Goal: Transaction & Acquisition: Purchase product/service

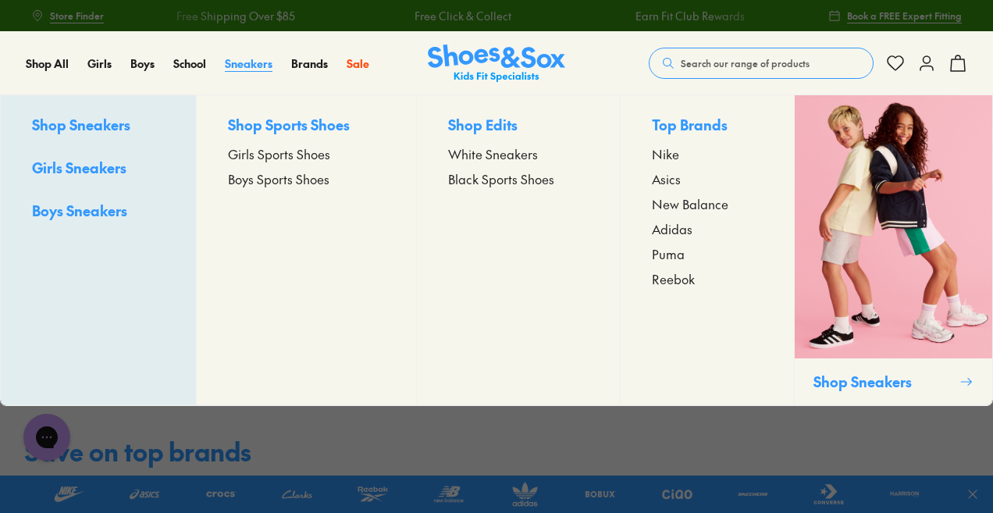
click at [247, 68] on span "Sneakers" at bounding box center [249, 63] width 48 height 16
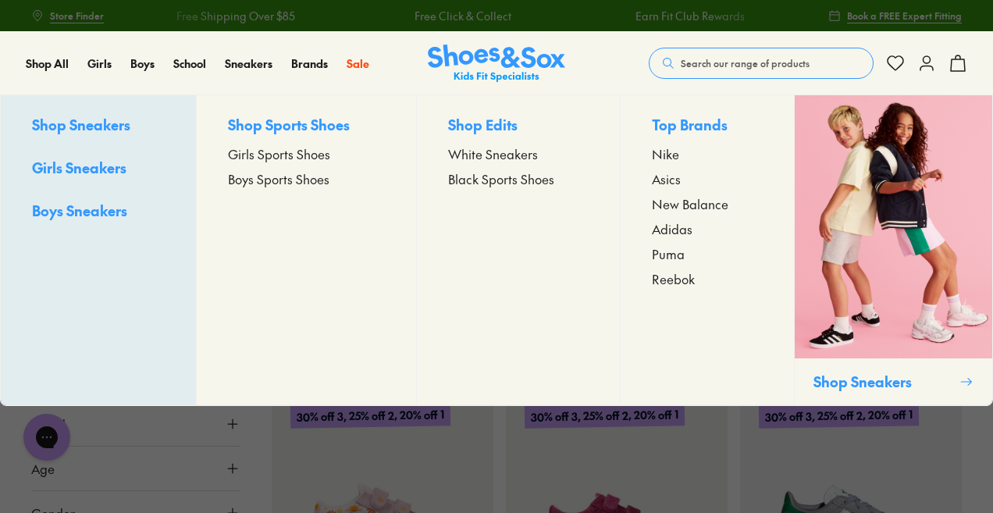
click at [677, 233] on span "Adidas" at bounding box center [672, 228] width 41 height 19
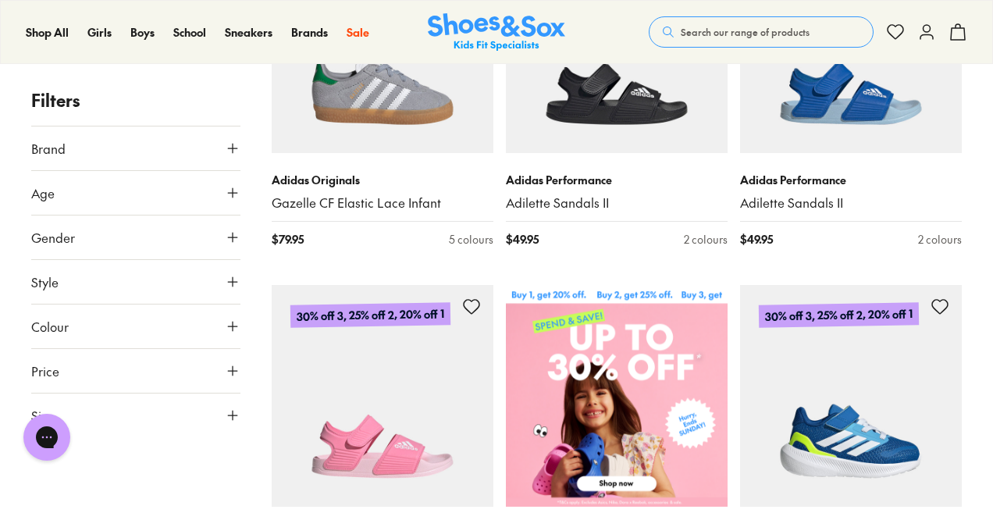
scroll to position [390, 0]
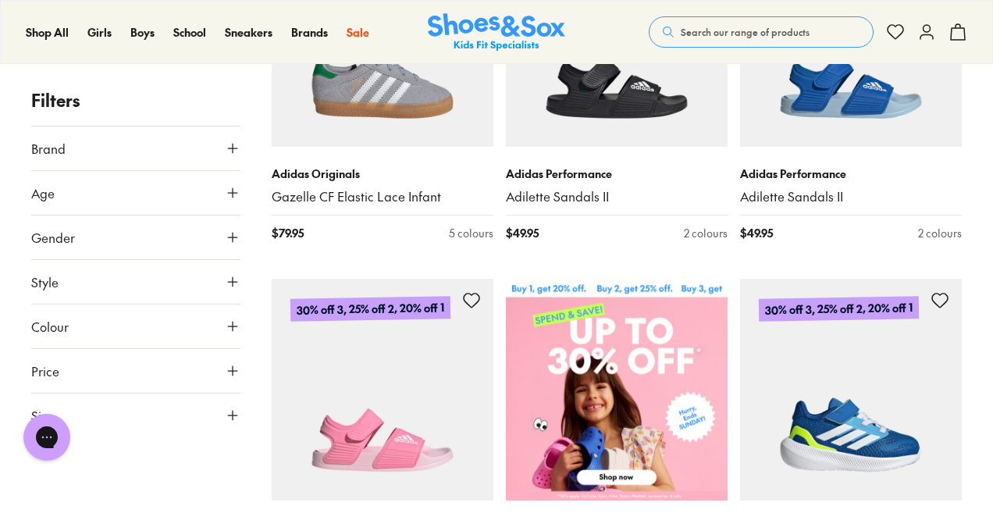
click at [234, 198] on icon at bounding box center [233, 193] width 16 height 16
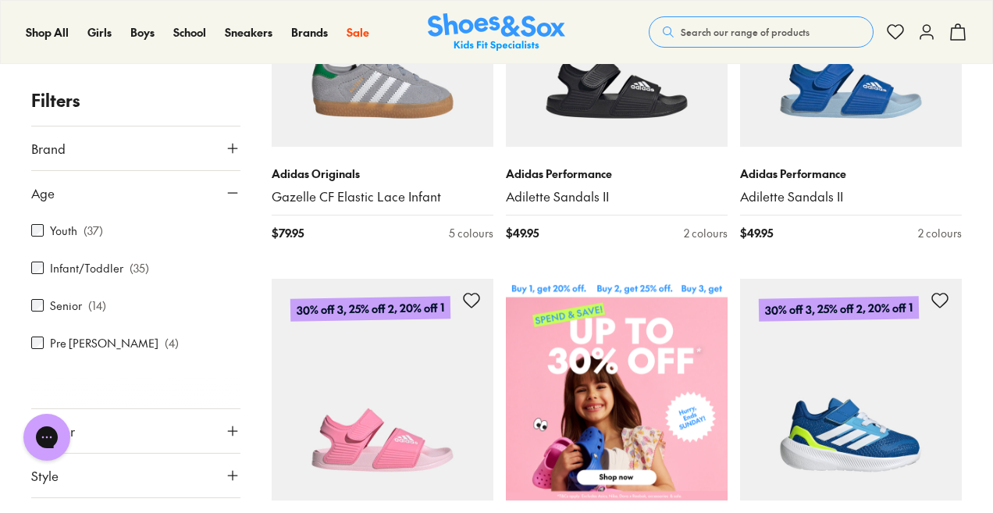
click at [65, 308] on label "Senior" at bounding box center [66, 305] width 32 height 16
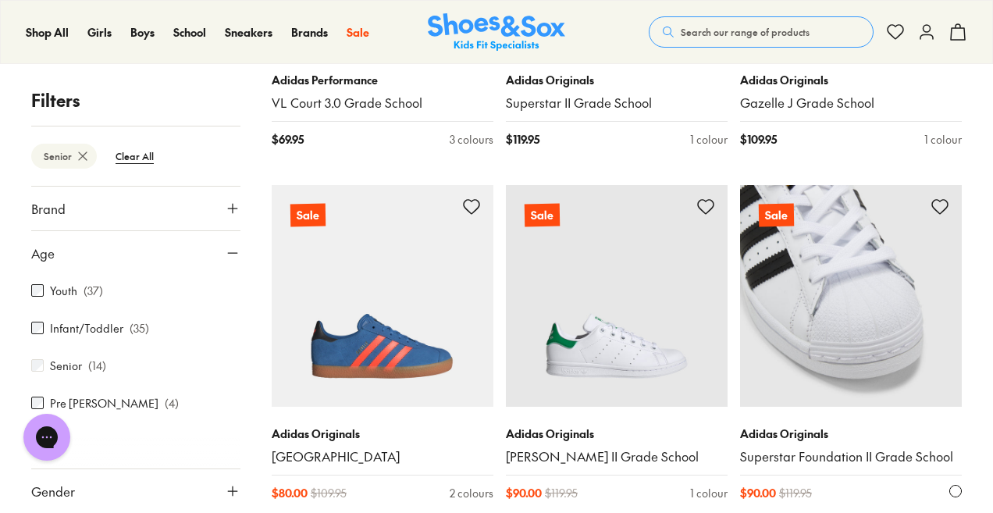
scroll to position [1201, 0]
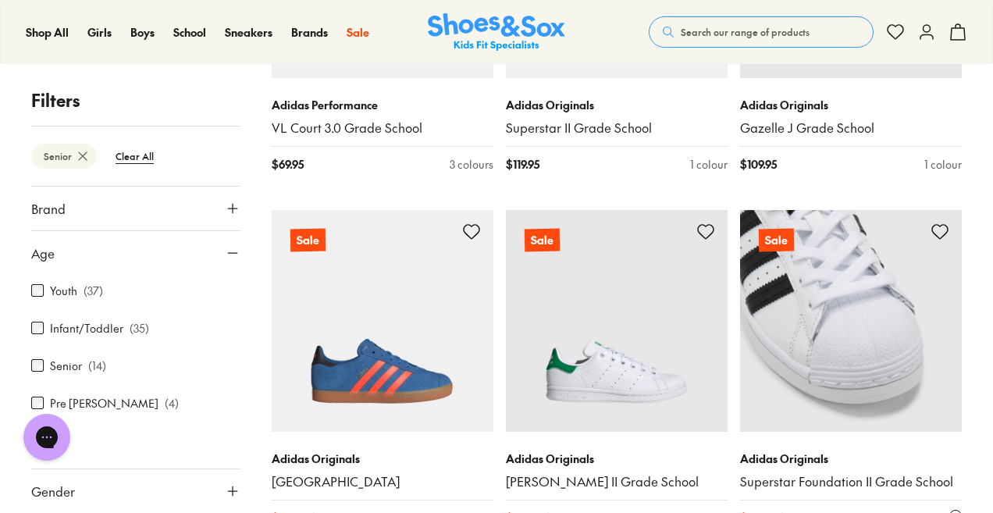
click at [852, 276] on img at bounding box center [851, 321] width 222 height 222
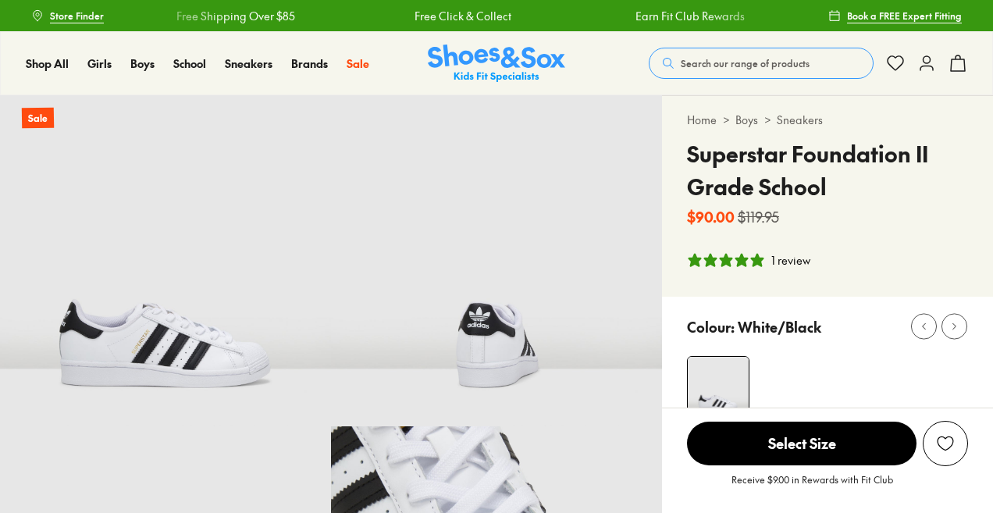
select select "*"
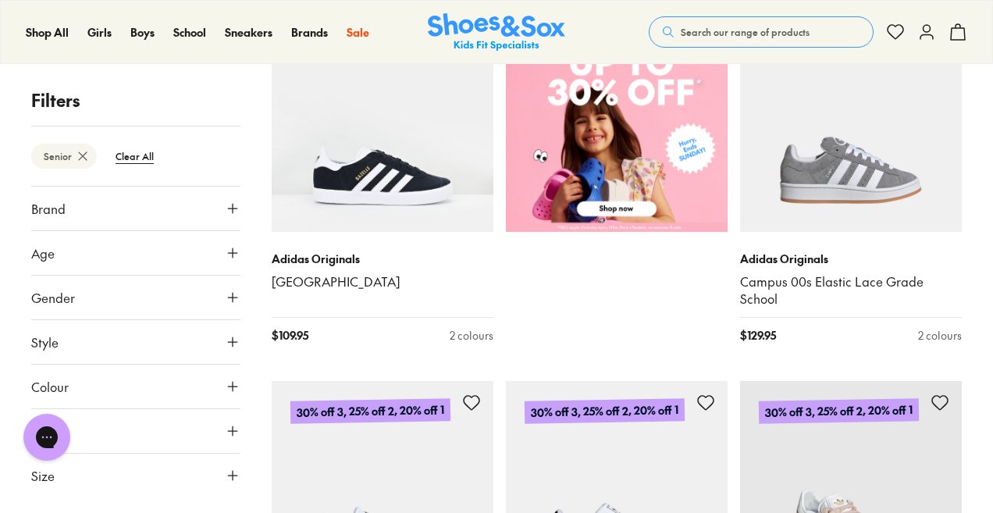
scroll to position [584, 0]
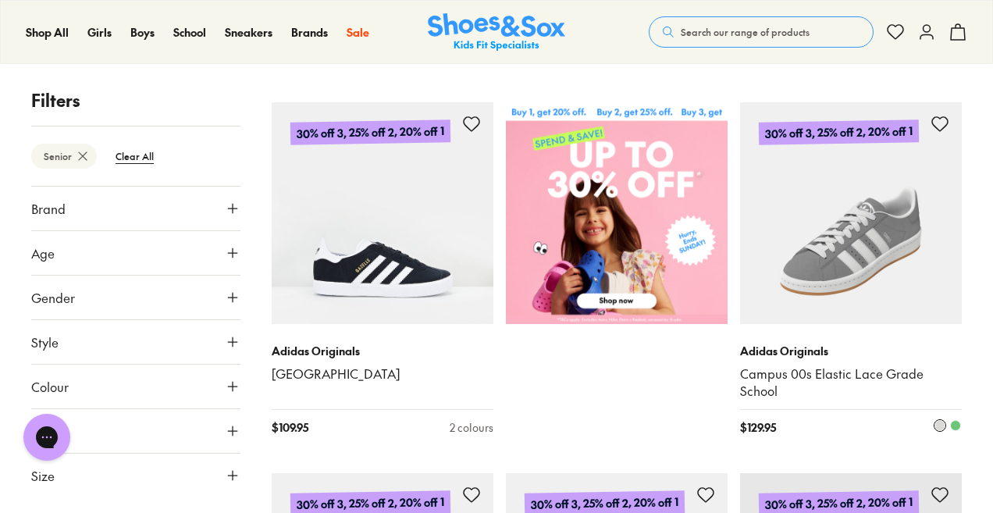
click at [867, 246] on img at bounding box center [851, 213] width 222 height 222
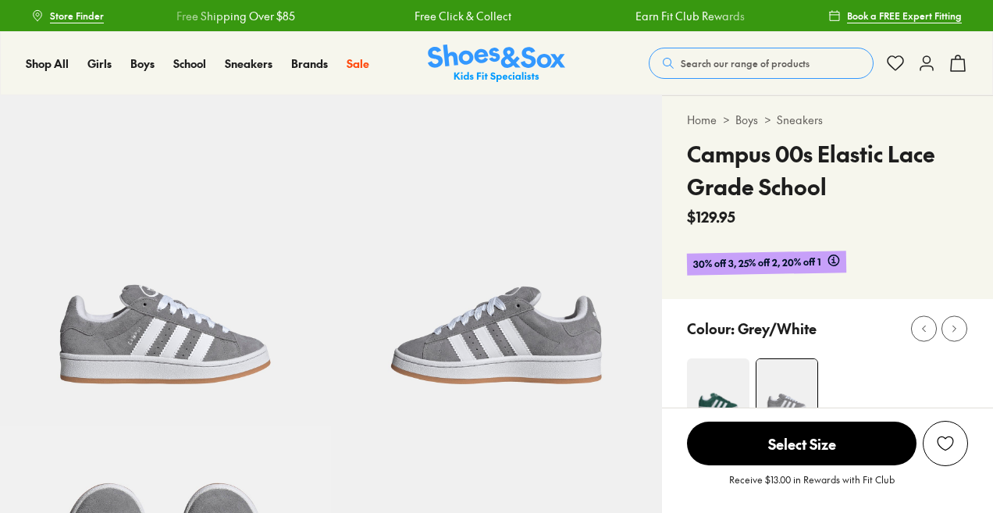
select select "*"
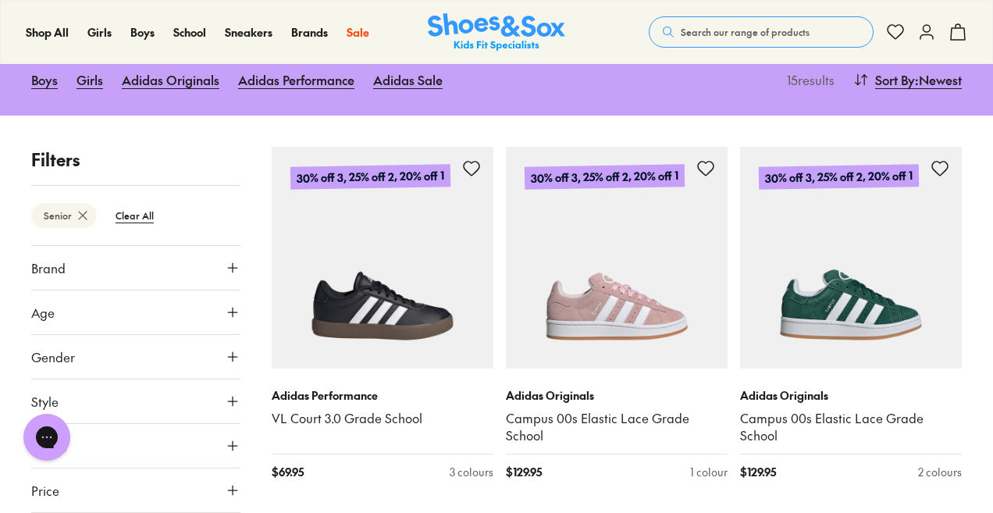
scroll to position [267, 0]
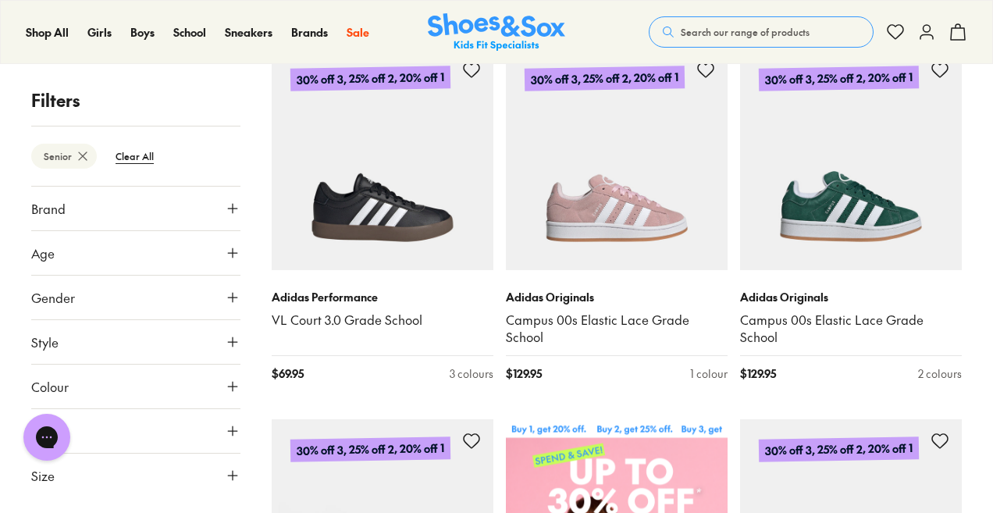
click at [230, 205] on icon at bounding box center [233, 209] width 16 height 16
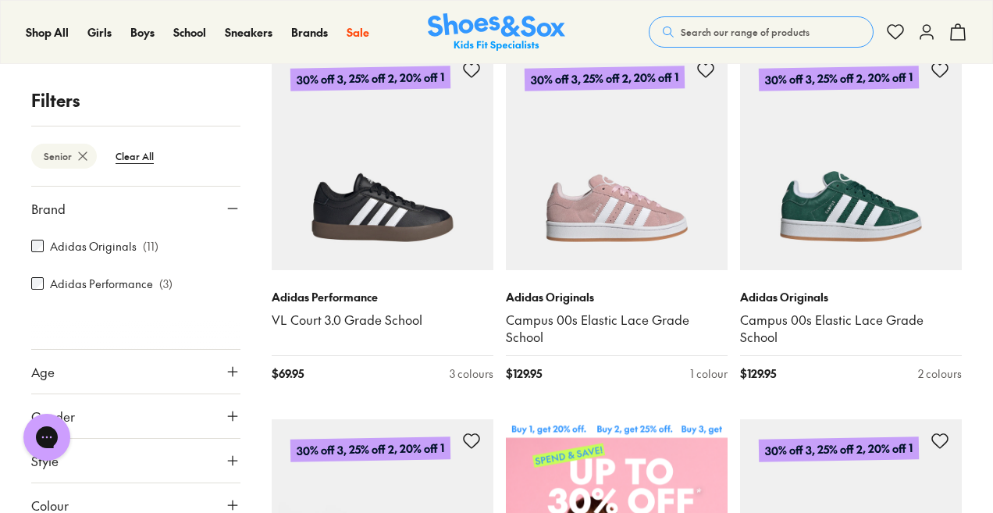
click at [230, 205] on icon at bounding box center [233, 209] width 16 height 16
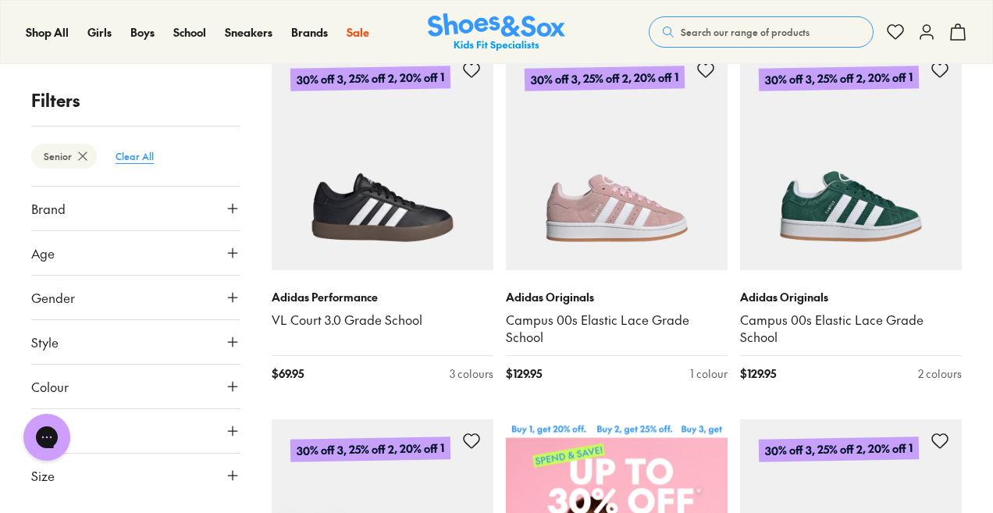
click at [137, 153] on btn "Clear All" at bounding box center [134, 156] width 63 height 28
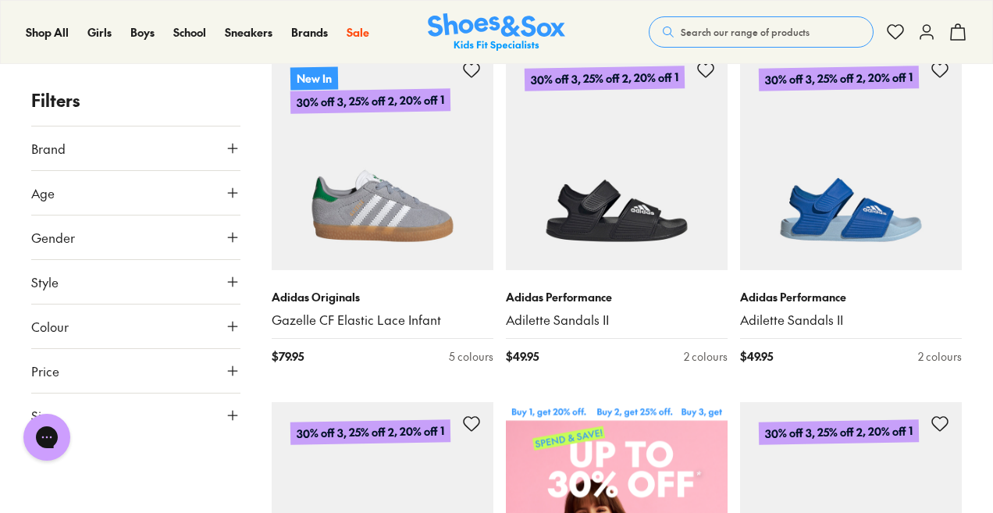
click at [235, 144] on icon at bounding box center [233, 149] width 16 height 16
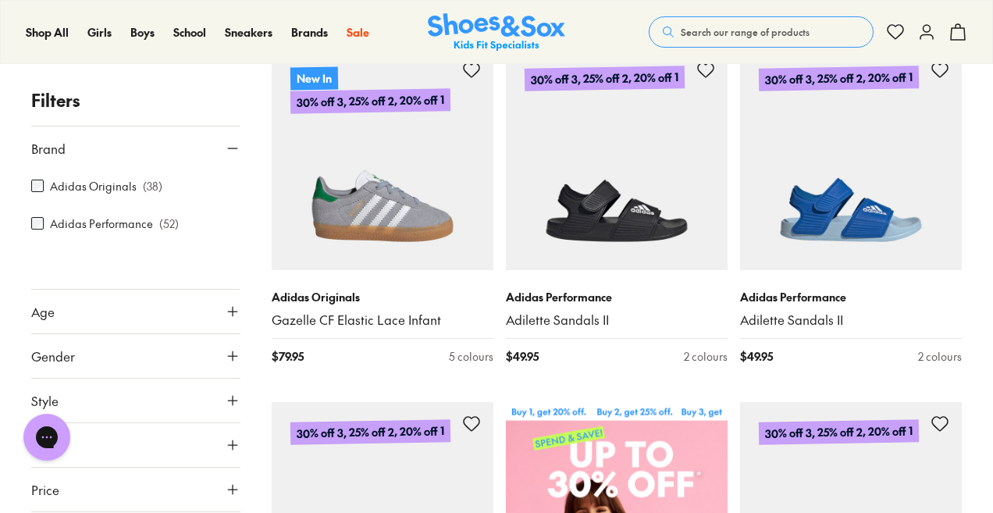
click at [229, 147] on icon at bounding box center [233, 149] width 16 height 16
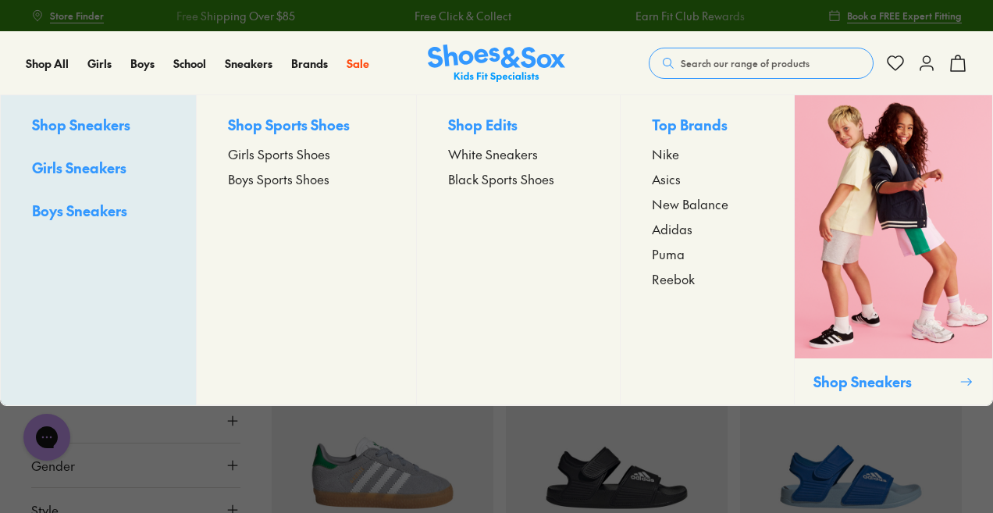
click at [667, 156] on span "Nike" at bounding box center [665, 153] width 27 height 19
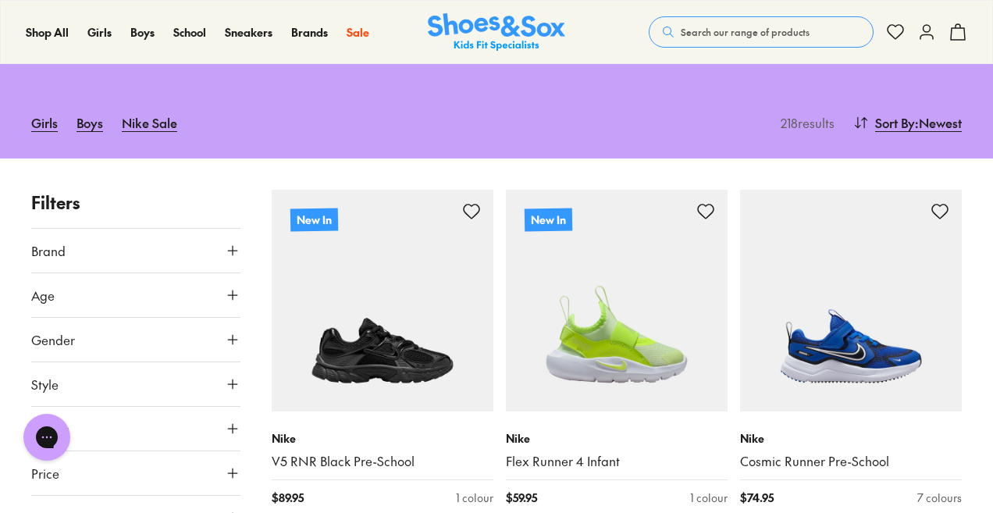
scroll to position [234, 0]
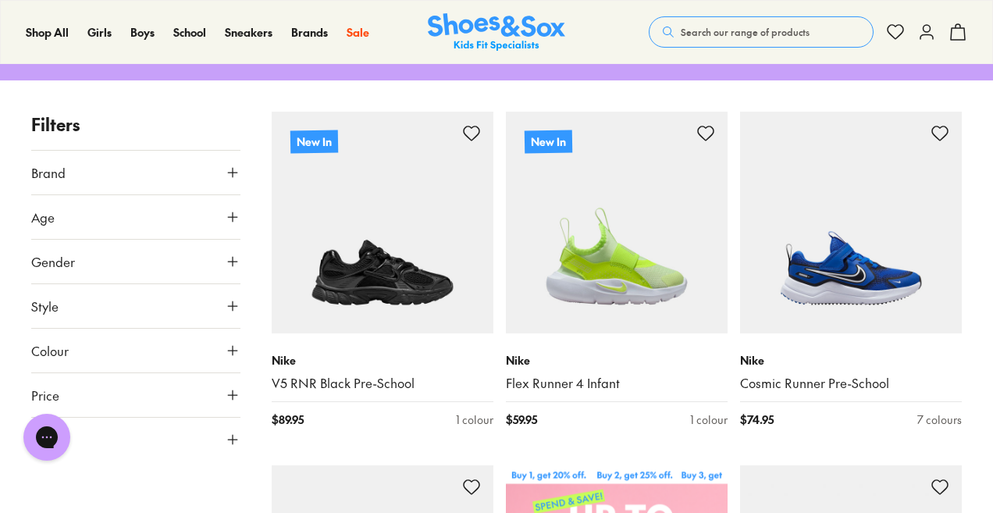
click at [237, 212] on icon at bounding box center [233, 217] width 16 height 16
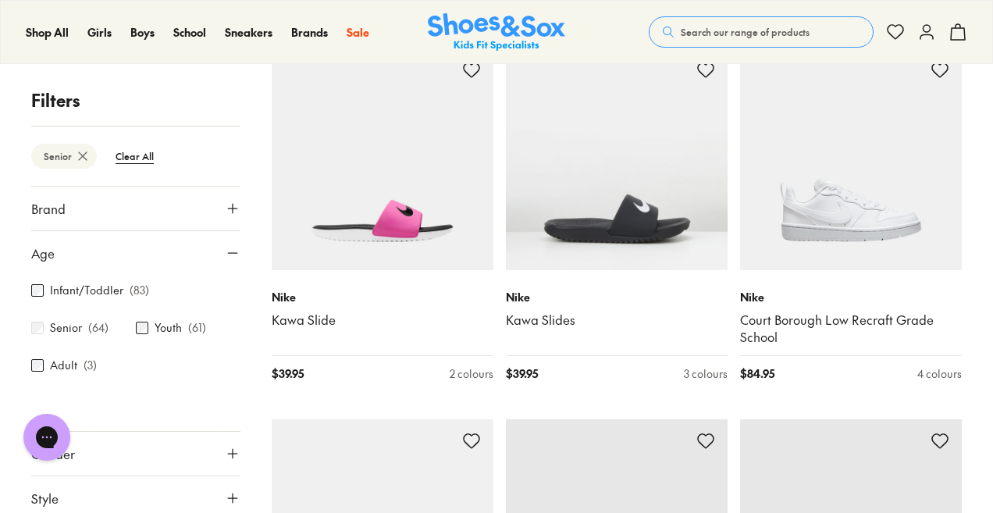
scroll to position [3394, 0]
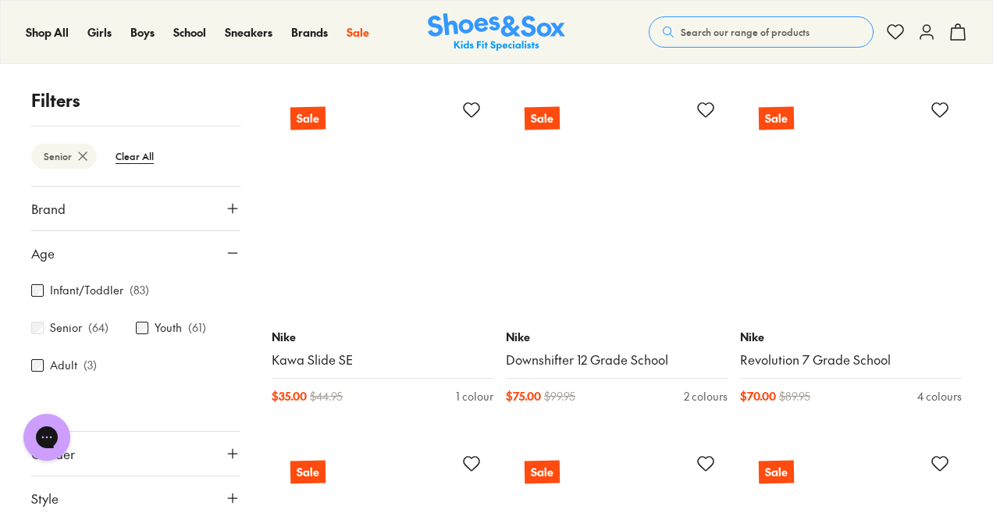
scroll to position [7063, 0]
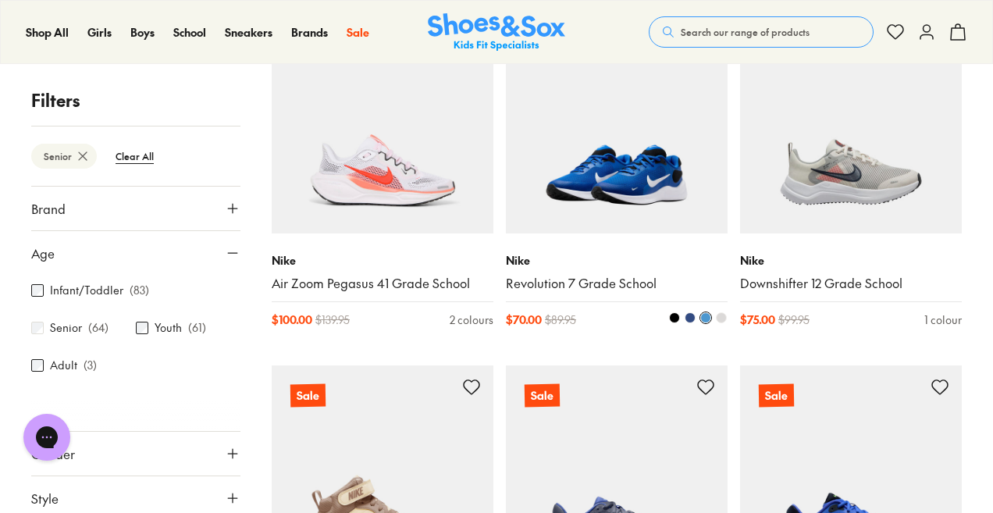
scroll to position [5970, 0]
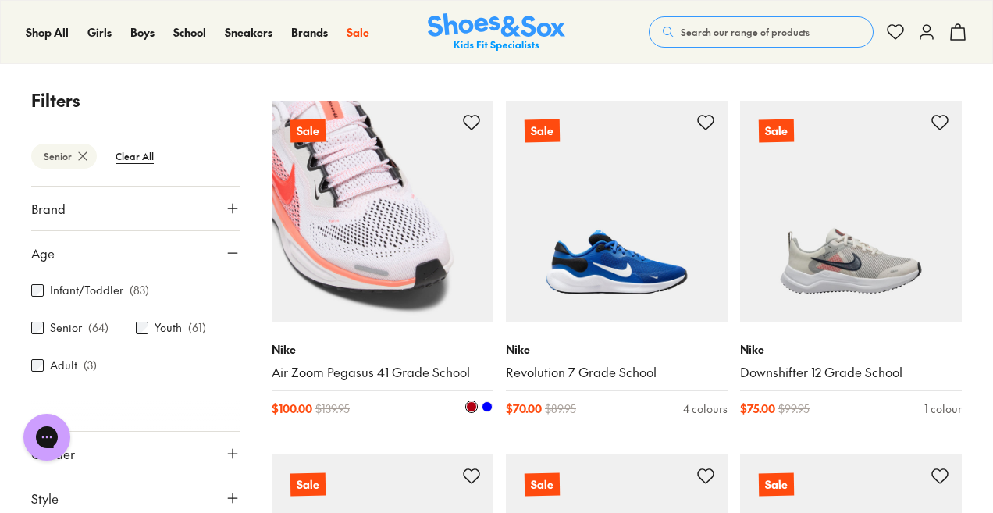
click at [366, 260] on img at bounding box center [383, 212] width 222 height 222
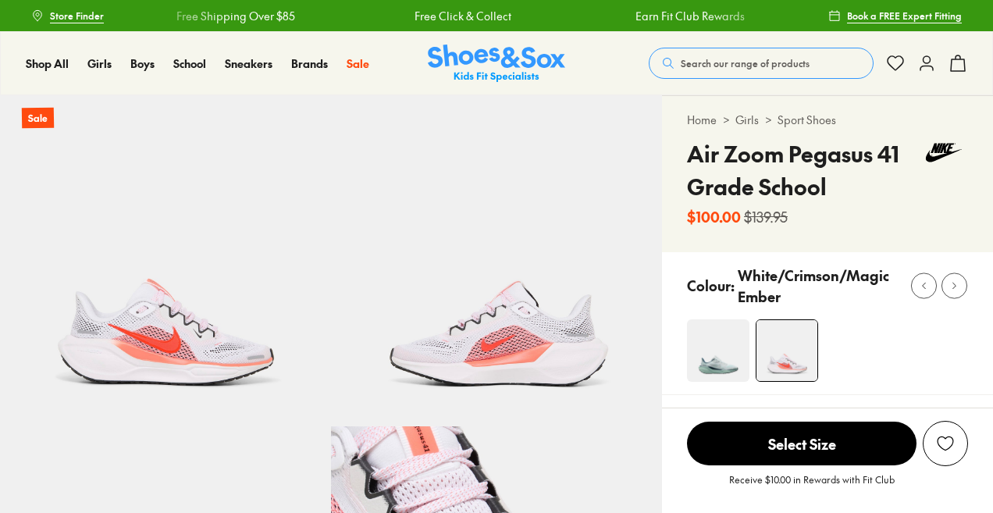
select select "*"
click at [717, 353] on img at bounding box center [718, 350] width 62 height 62
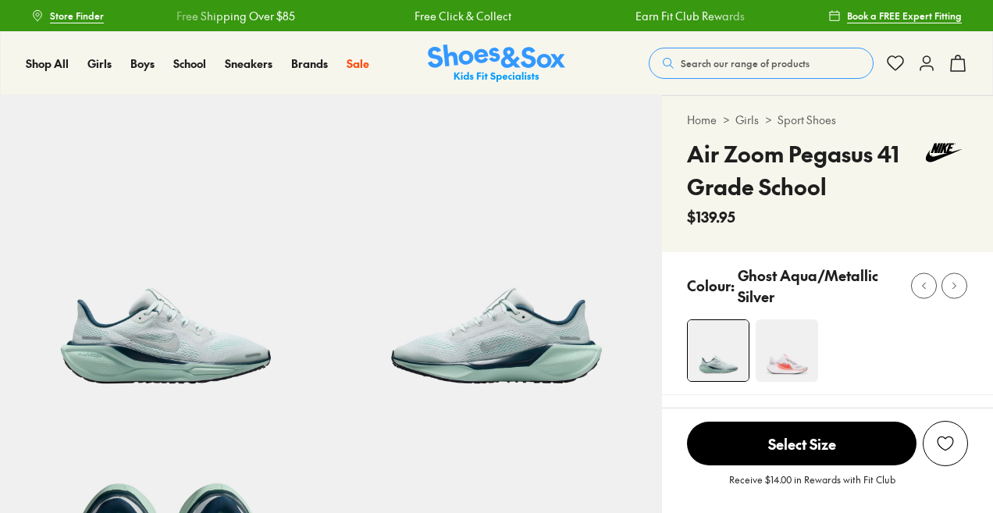
select select "*"
